Goal: Information Seeking & Learning: Find specific fact

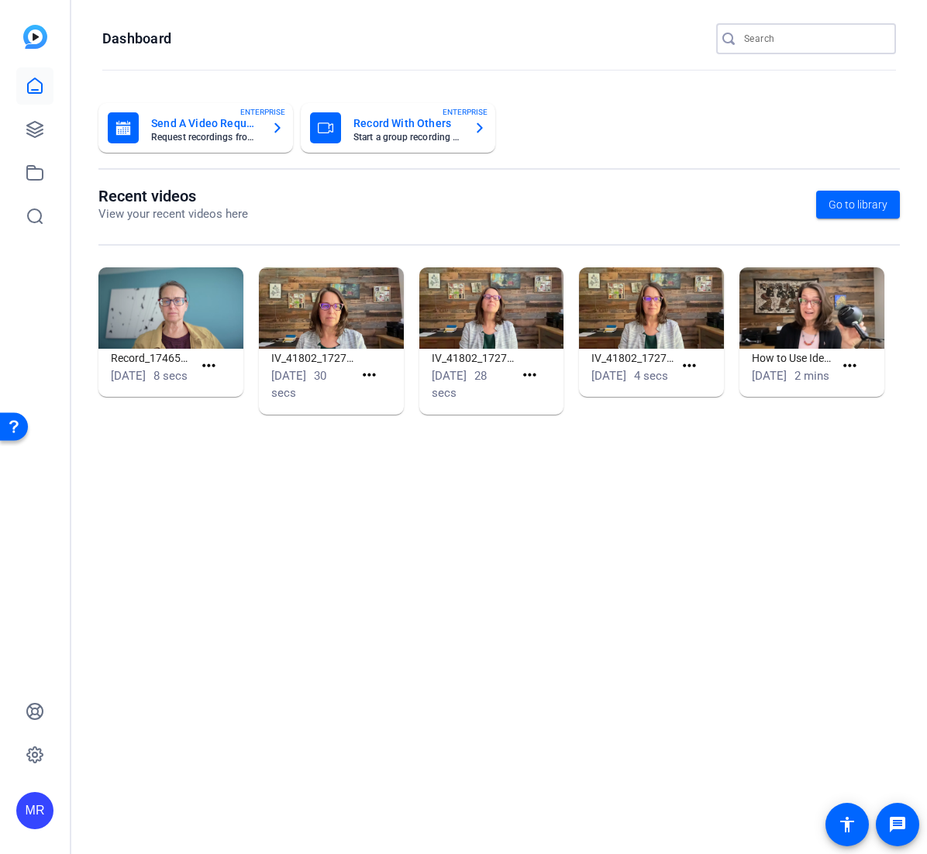
click at [768, 39] on input "Search" at bounding box center [814, 38] width 140 height 19
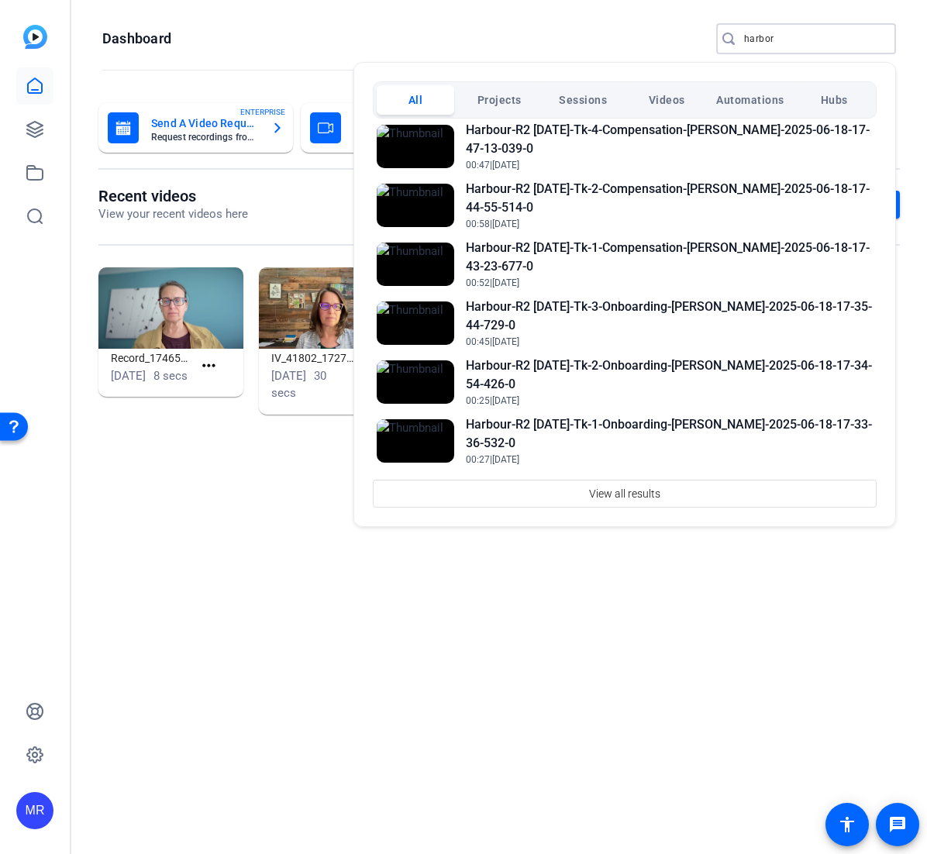
scroll to position [660, 0]
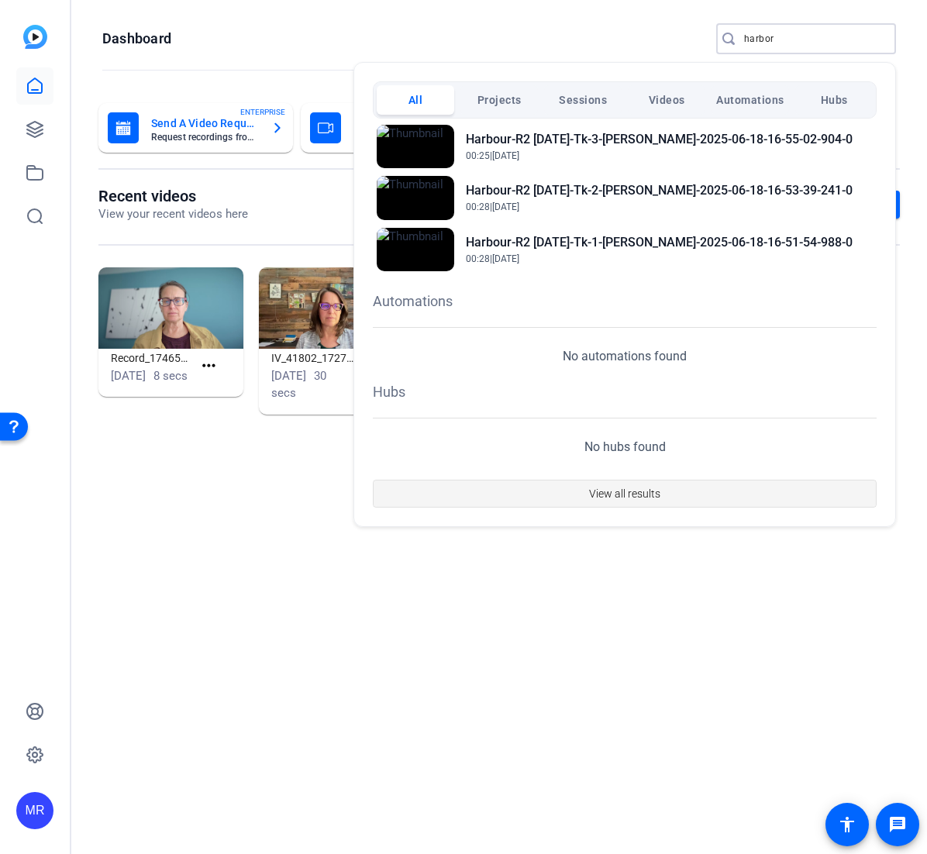
type input "harbor"
click at [599, 492] on span "View all results" at bounding box center [624, 493] width 71 height 29
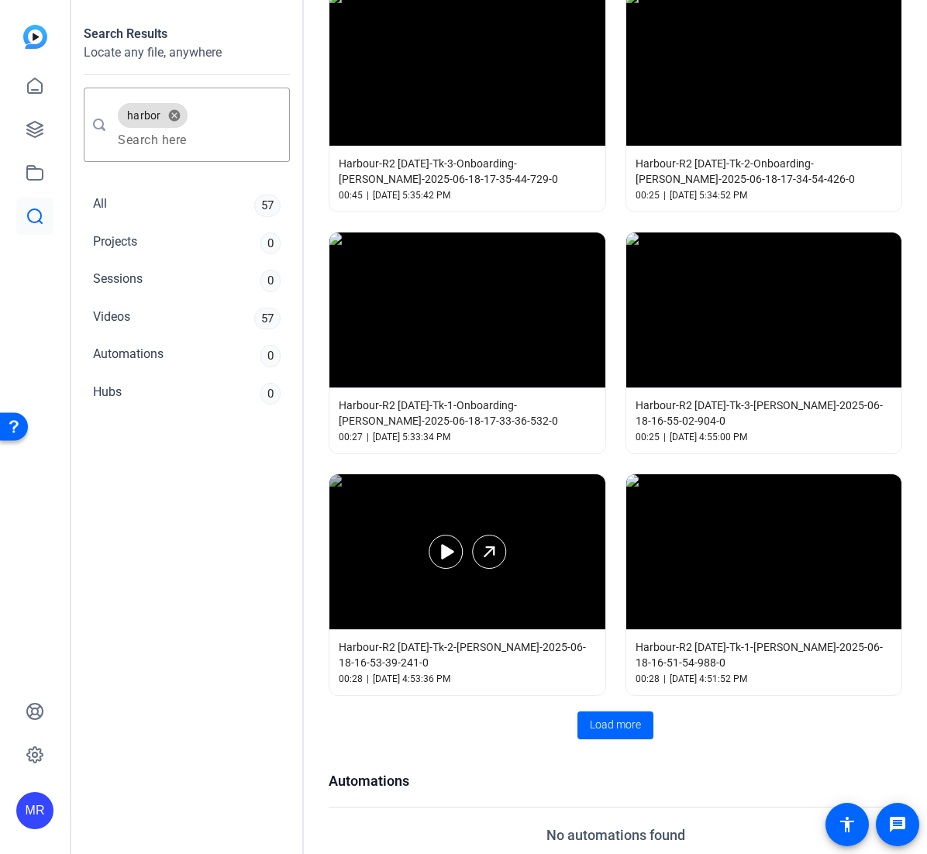
scroll to position [897, 0]
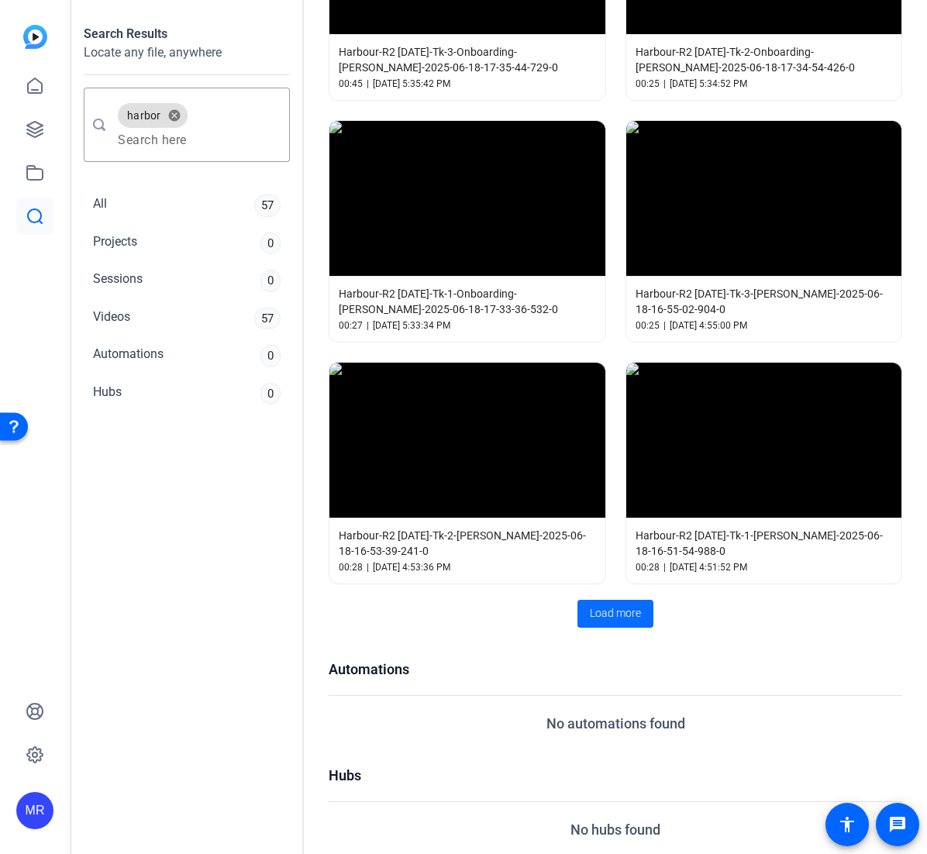
click at [593, 611] on span "Load more" at bounding box center [615, 614] width 51 height 16
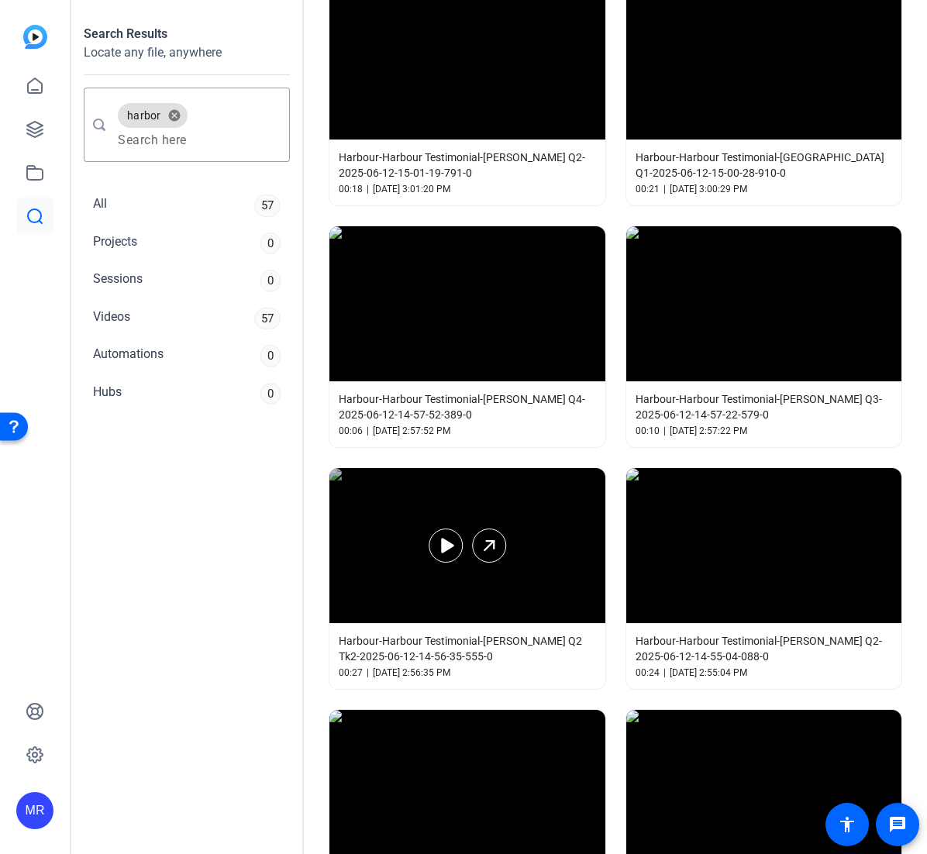
scroll to position [2096, 0]
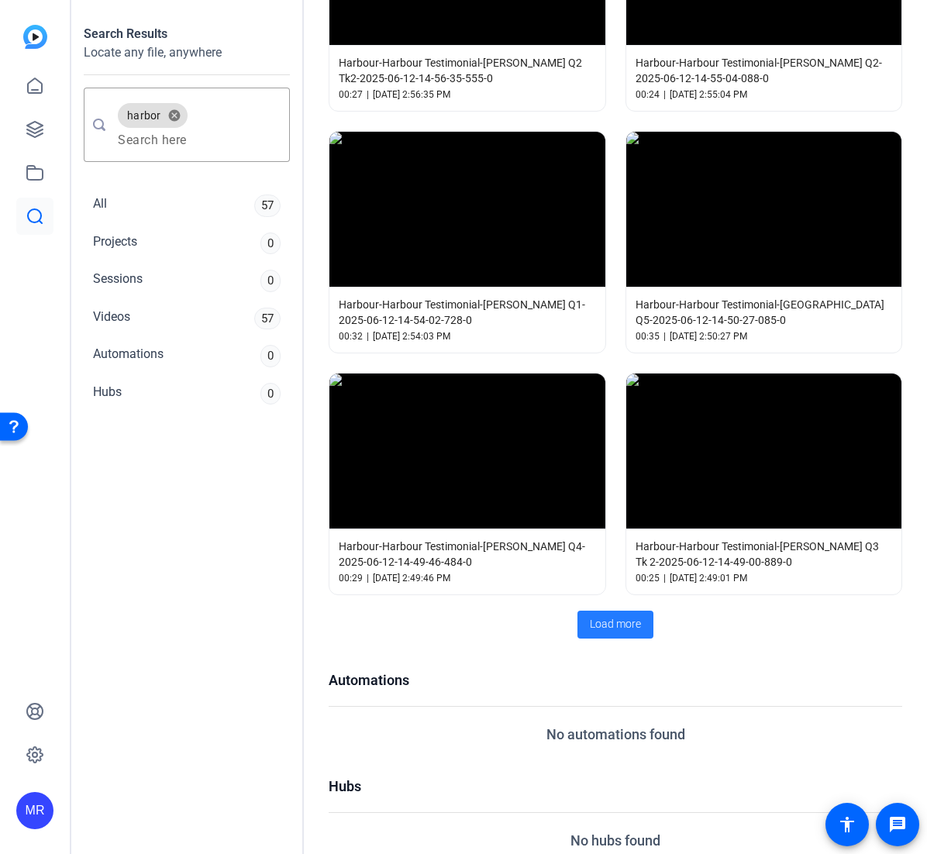
click at [622, 616] on span "Load more" at bounding box center [615, 624] width 51 height 16
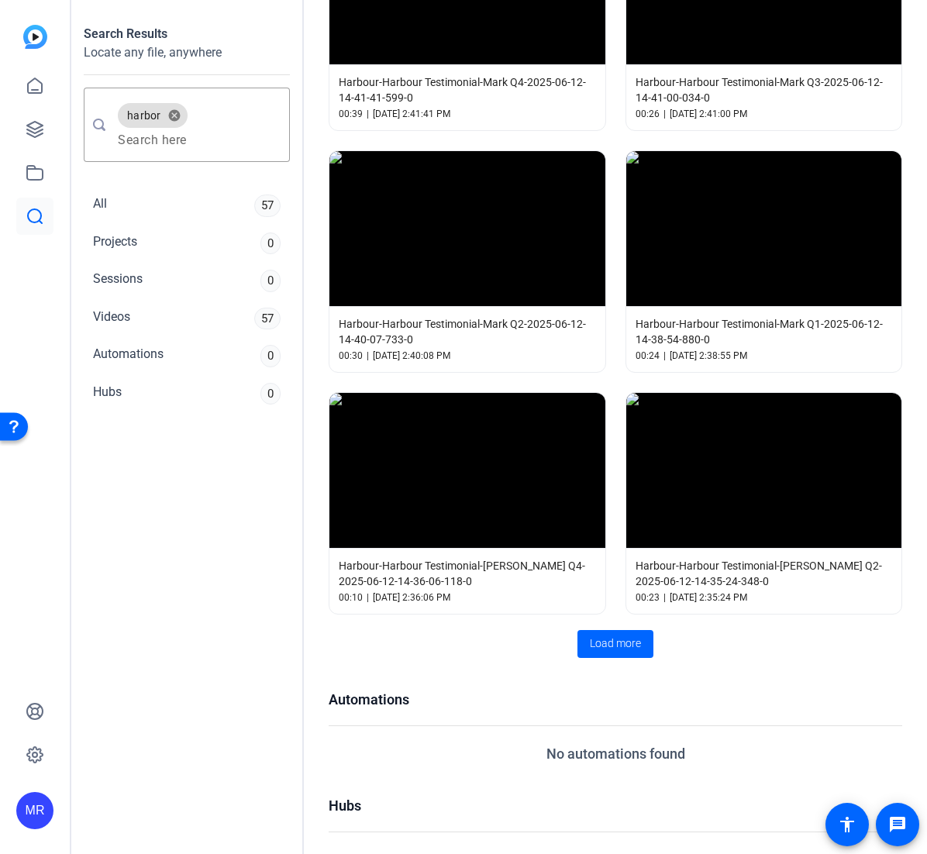
scroll to position [3294, 0]
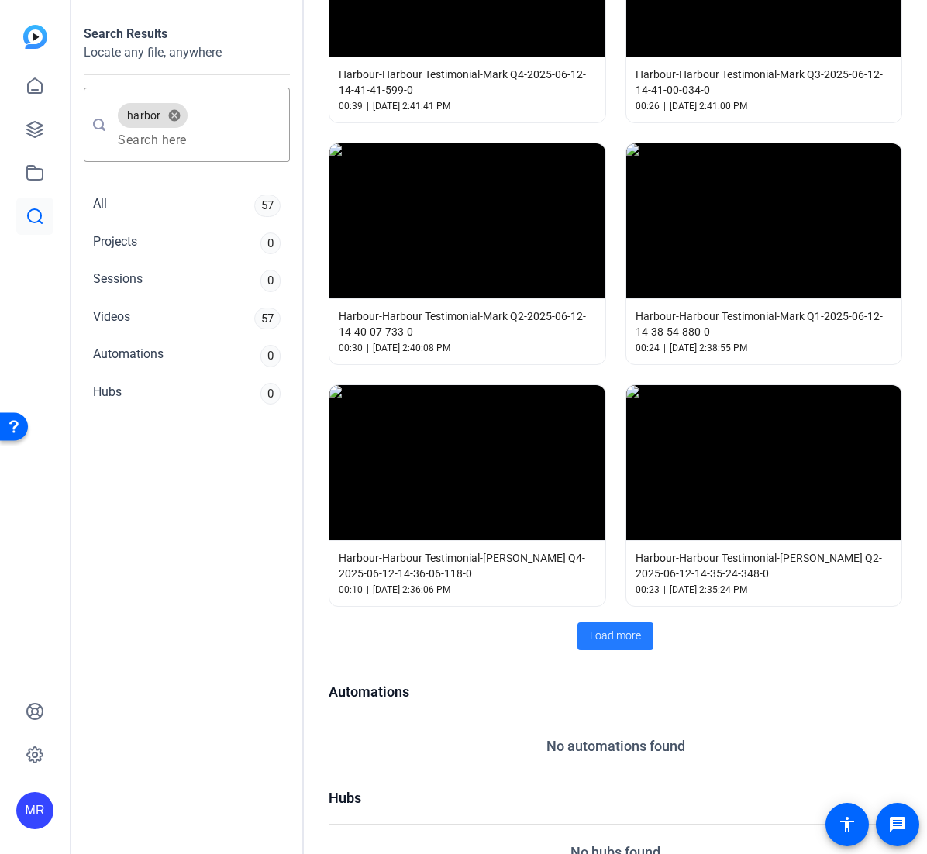
click at [609, 628] on span "Load more" at bounding box center [615, 636] width 51 height 16
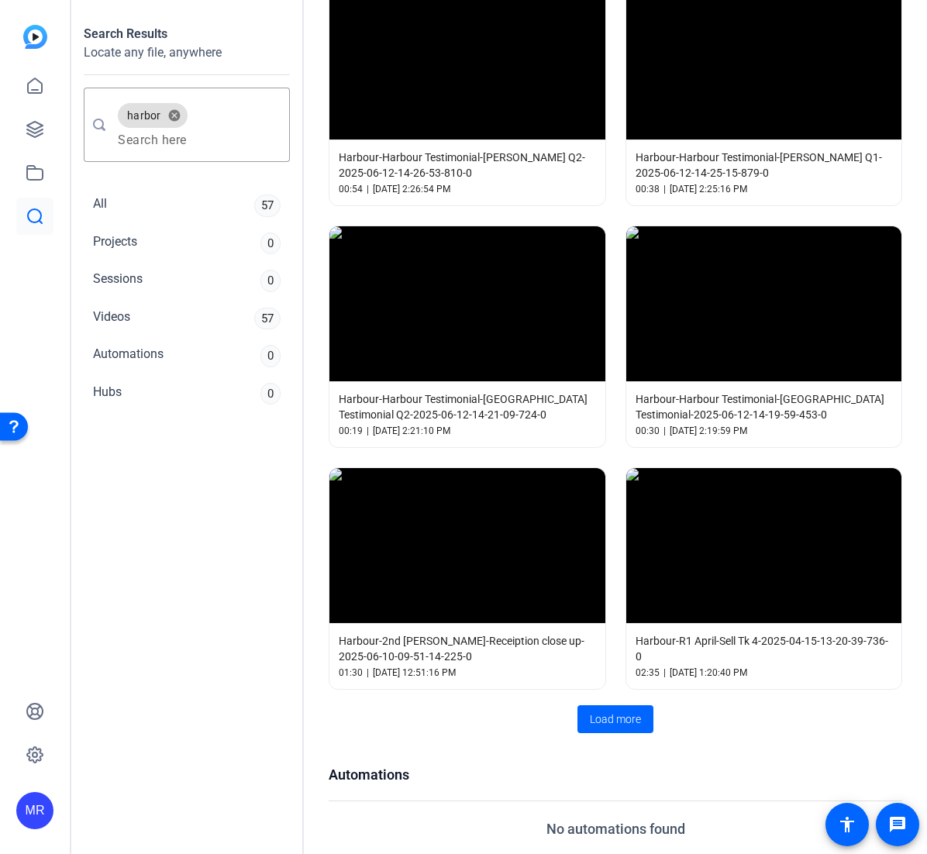
scroll to position [4492, 0]
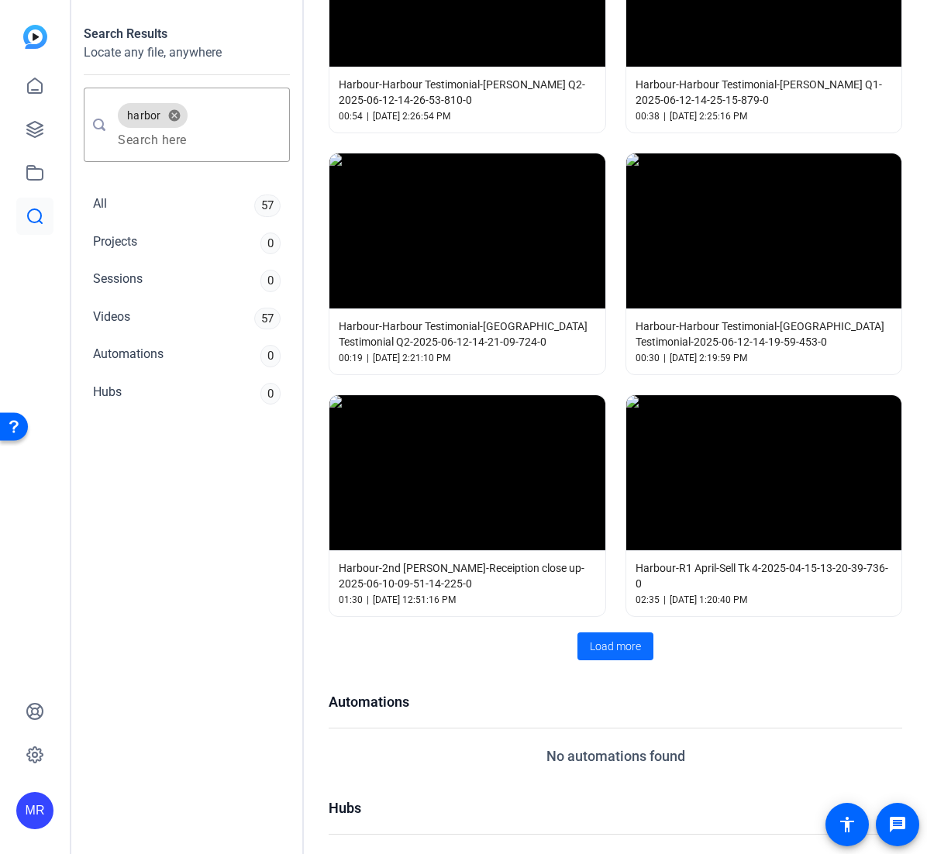
click at [621, 639] on span "Load more" at bounding box center [615, 647] width 51 height 16
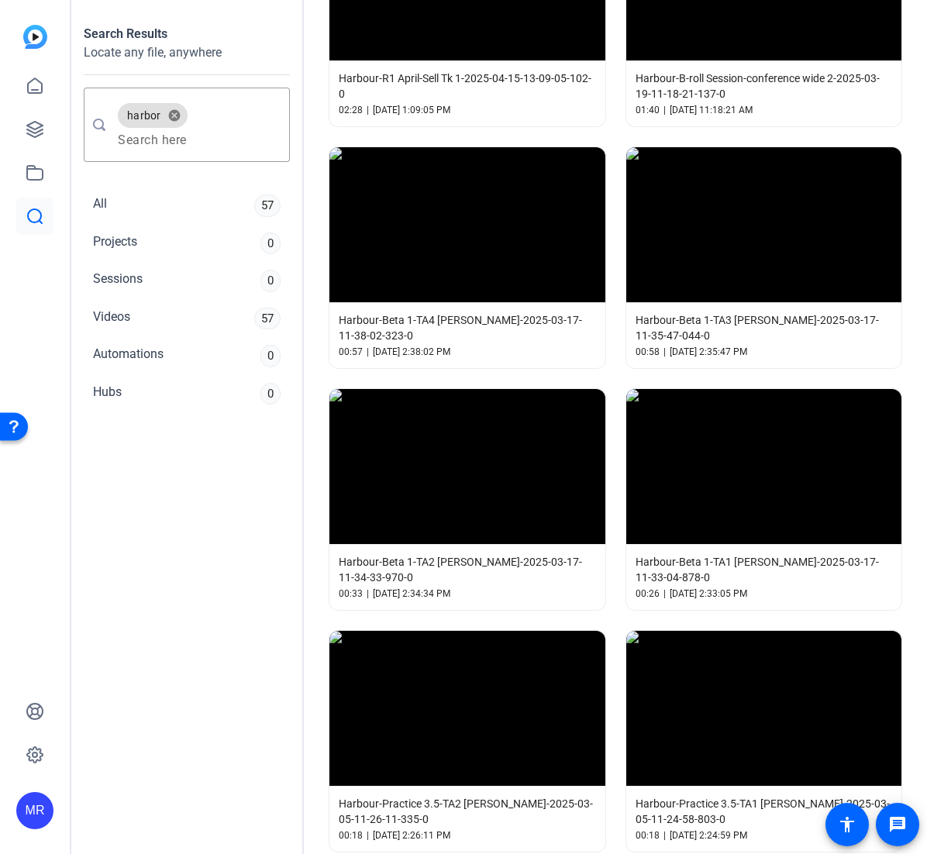
scroll to position [5691, 0]
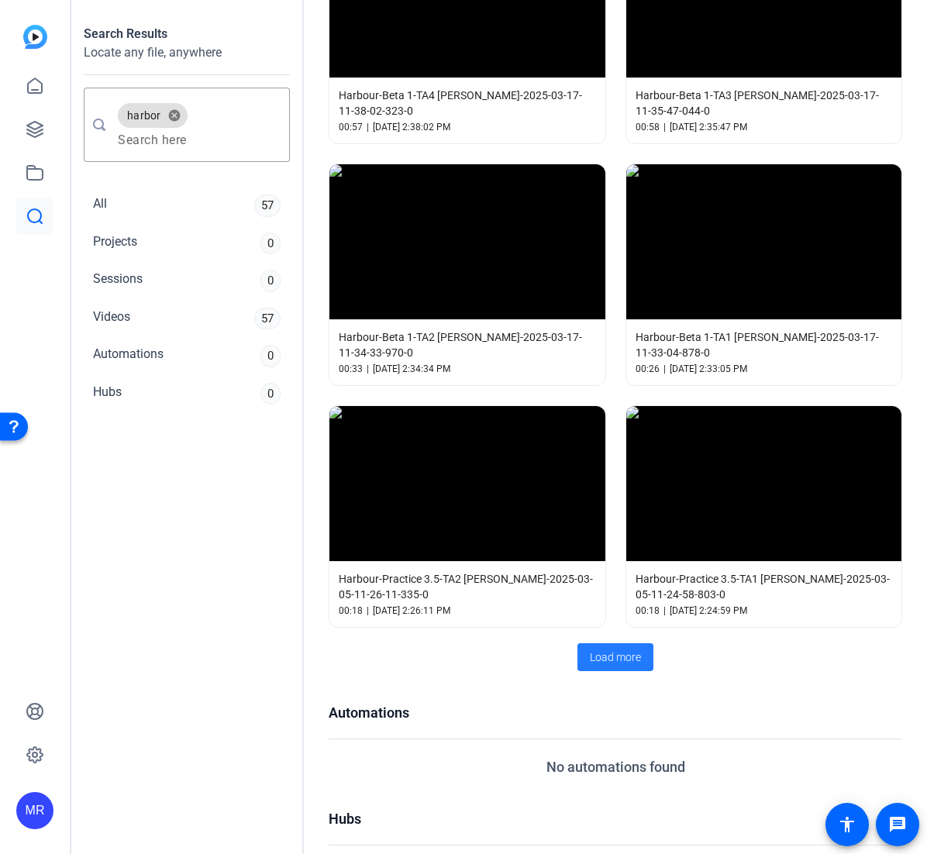
click at [622, 650] on span "Load more" at bounding box center [615, 658] width 51 height 16
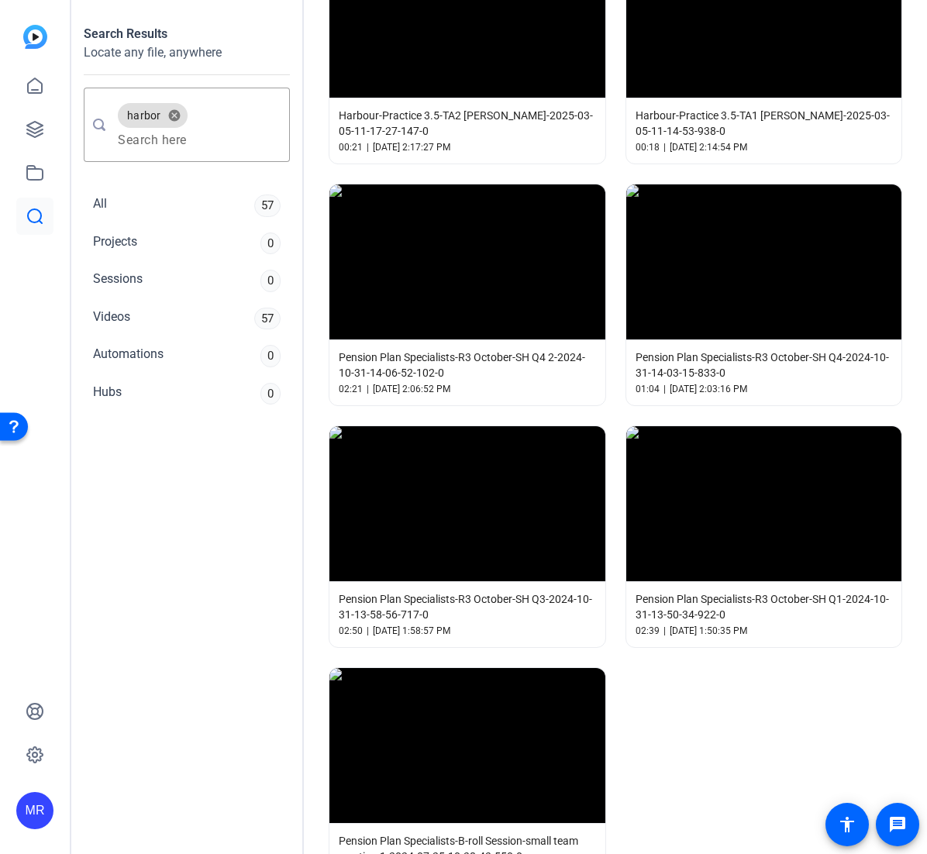
scroll to position [6389, 0]
